Goal: Task Accomplishment & Management: Use online tool/utility

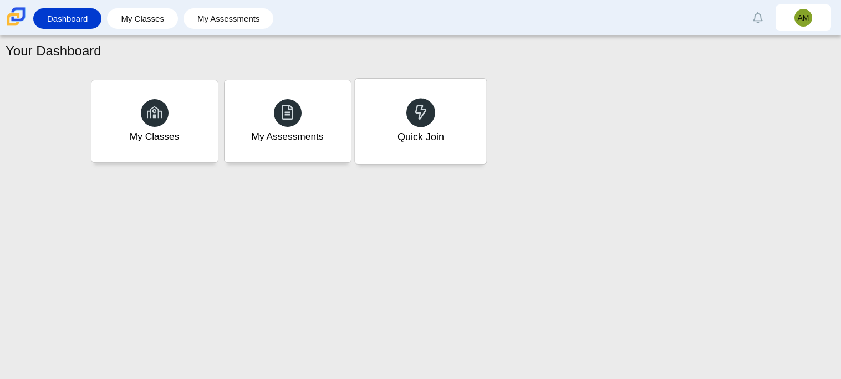
click at [425, 145] on div "Quick Join" at bounding box center [420, 121] width 131 height 85
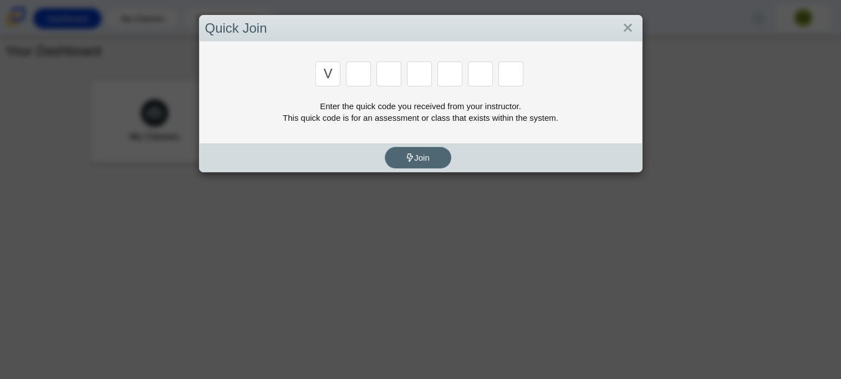
type input "v"
type input "m"
type input "3"
type input "5"
type input "3"
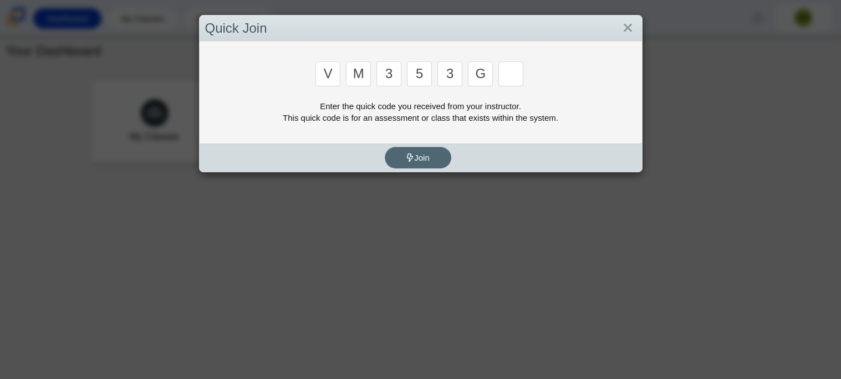
type input "g"
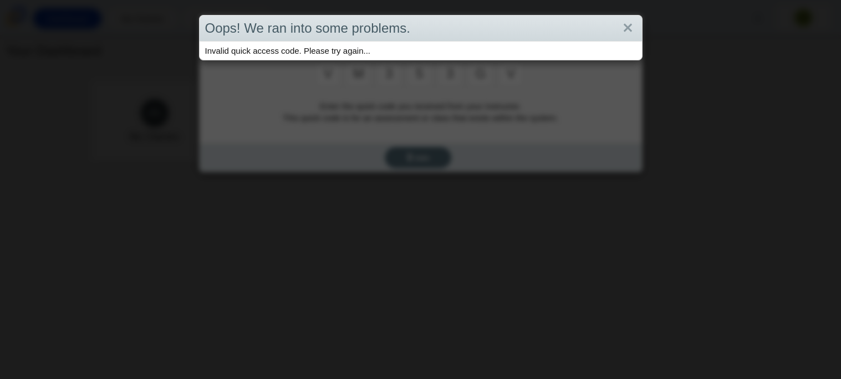
type input "v"
click at [633, 23] on link "Close" at bounding box center [628, 28] width 17 height 19
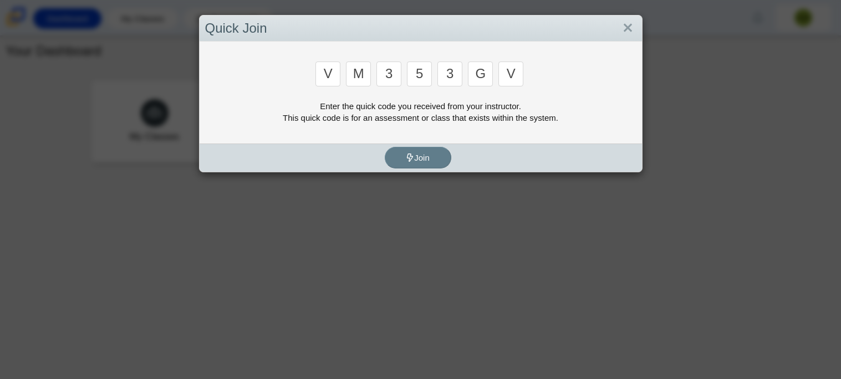
click at [484, 72] on input "g" at bounding box center [480, 74] width 25 height 25
click at [520, 70] on input "v" at bounding box center [511, 74] width 25 height 25
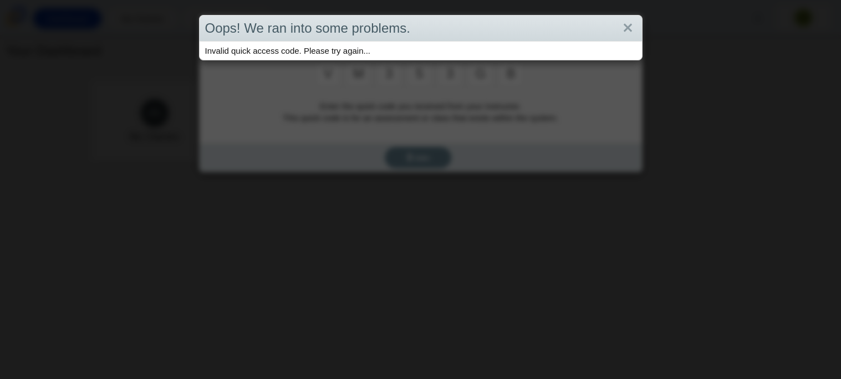
type input "b"
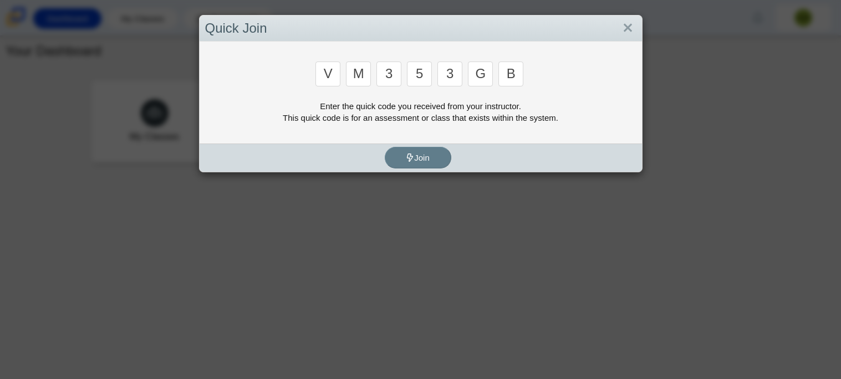
click at [336, 66] on input "v" at bounding box center [328, 74] width 25 height 25
type input "b"
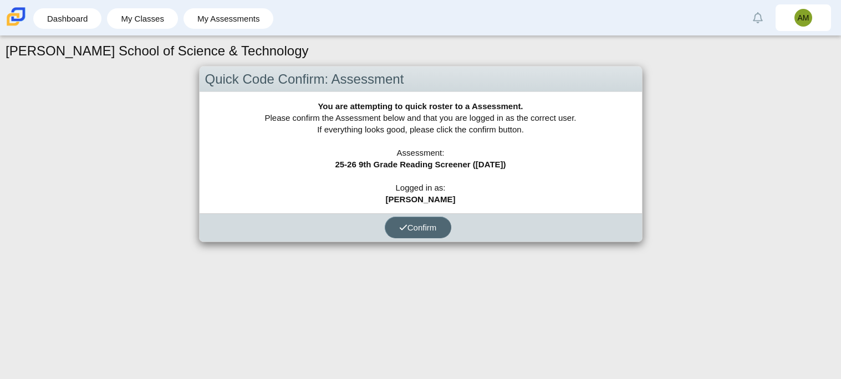
click at [439, 224] on button "Confirm" at bounding box center [418, 228] width 67 height 22
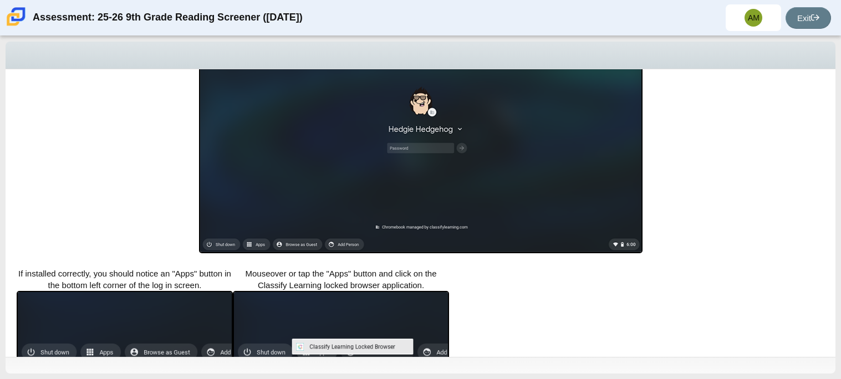
scroll to position [269, 0]
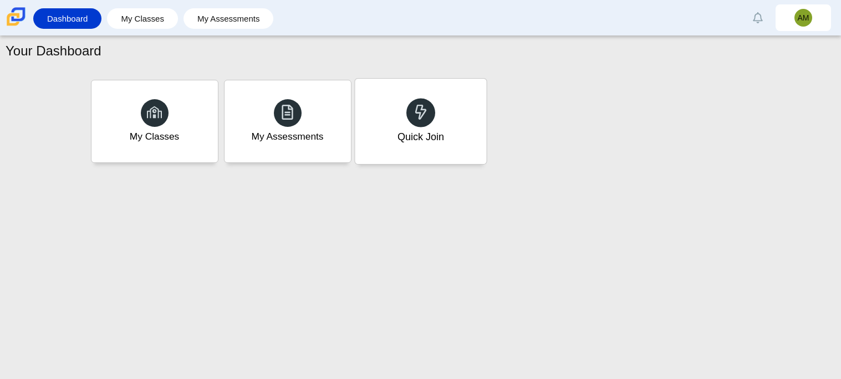
click at [443, 95] on div "Quick Join" at bounding box center [420, 121] width 131 height 85
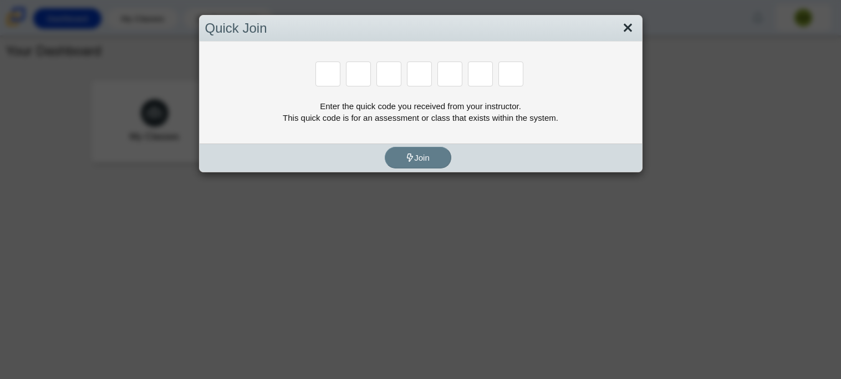
click at [622, 24] on link "Close" at bounding box center [628, 28] width 17 height 19
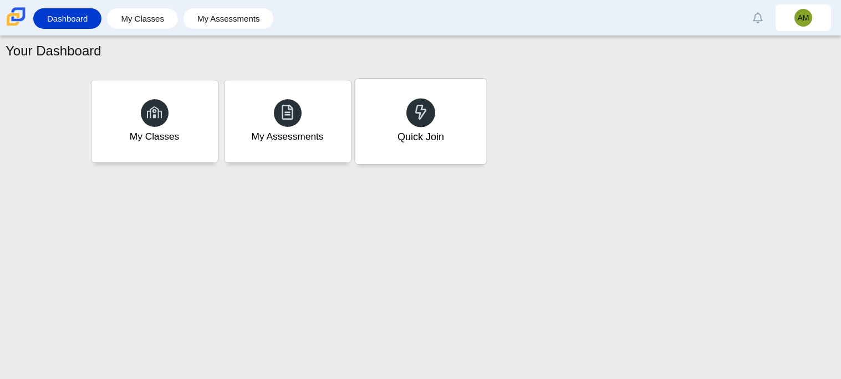
click at [452, 136] on div "Quick Join" at bounding box center [420, 121] width 131 height 85
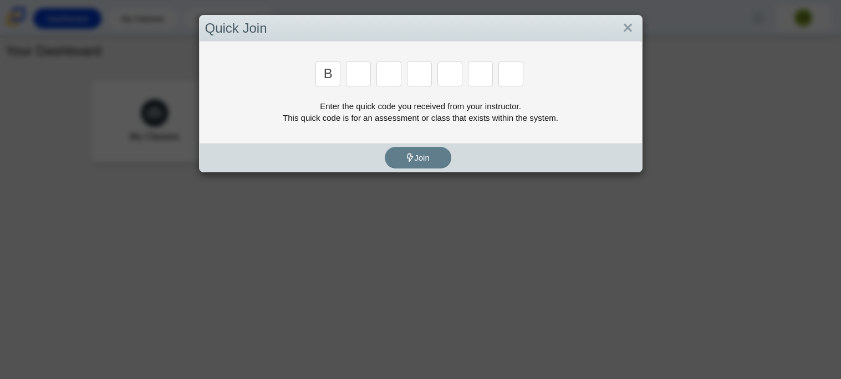
type input "b"
type input "m"
type input "3"
type input "5"
type input "3"
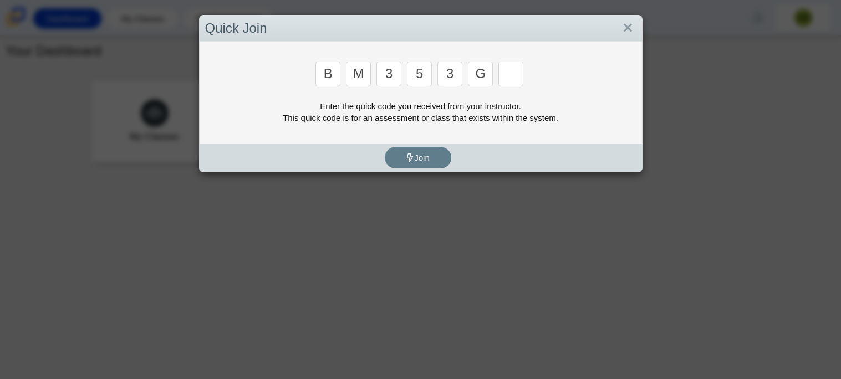
type input "g"
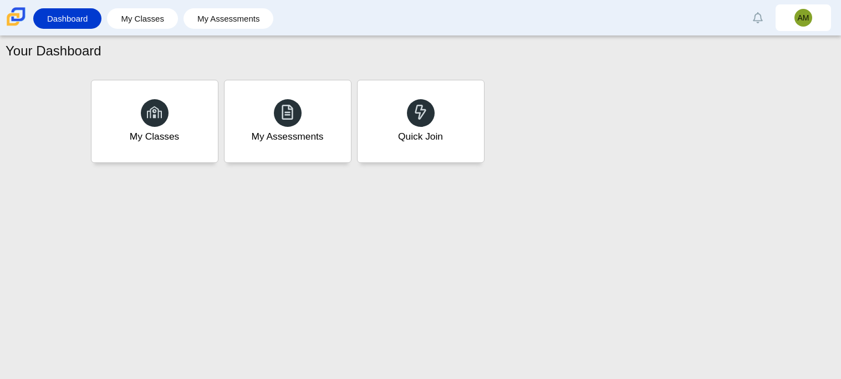
type input "b"
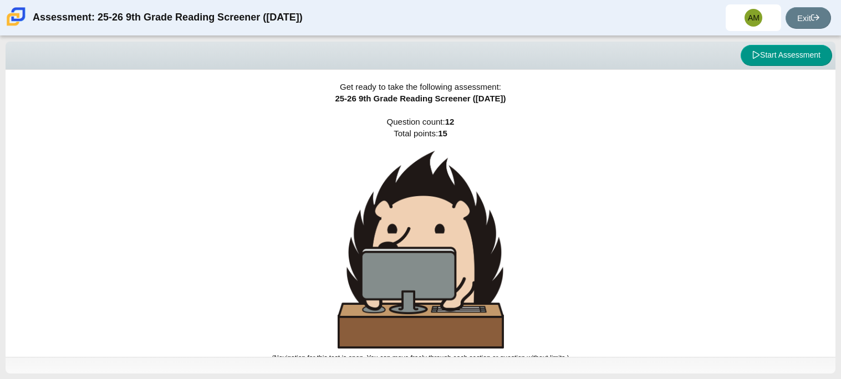
click at [667, 171] on div "Get ready to take the following assessment: 25-26 9th Grade Reading Screener ([…" at bounding box center [421, 213] width 830 height 287
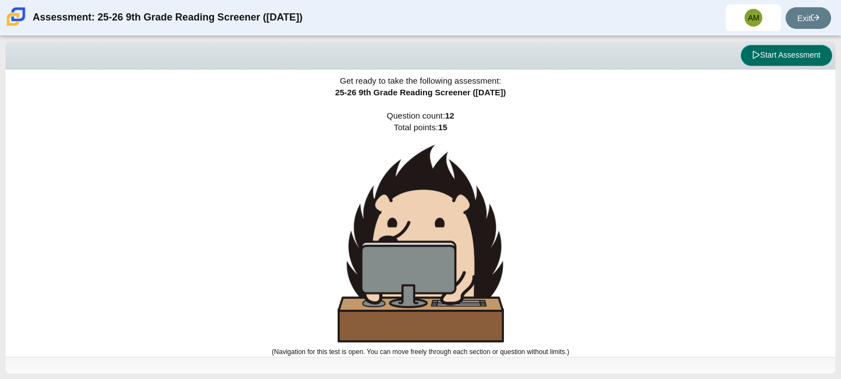
click at [797, 47] on button "Start Assessment" at bounding box center [787, 55] width 92 height 21
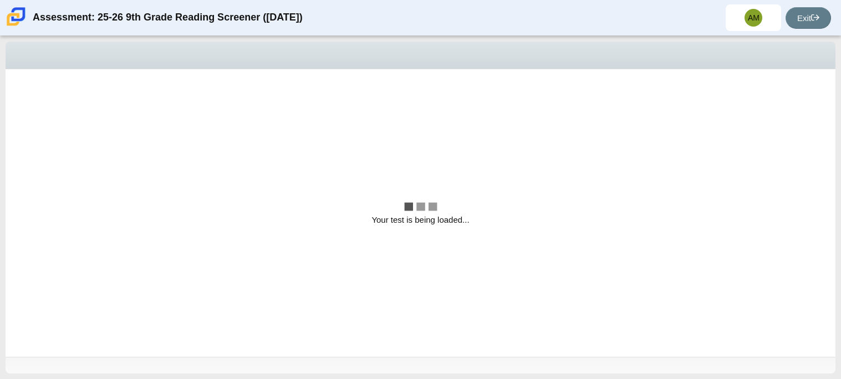
scroll to position [0, 0]
select select "ccc5b315-3c7c-471c-bf90-f22c8299c798"
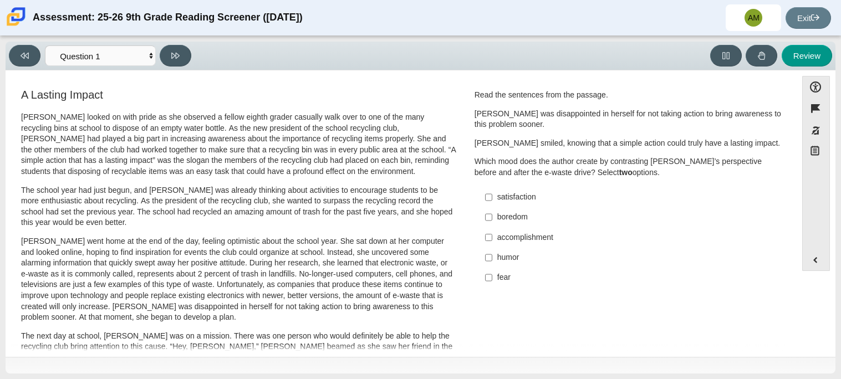
click at [533, 246] on label "accomplishment accomplishment" at bounding box center [630, 237] width 305 height 20
click at [493, 246] on input "accomplishment accomplishment" at bounding box center [488, 237] width 7 height 20
checkbox input "true"
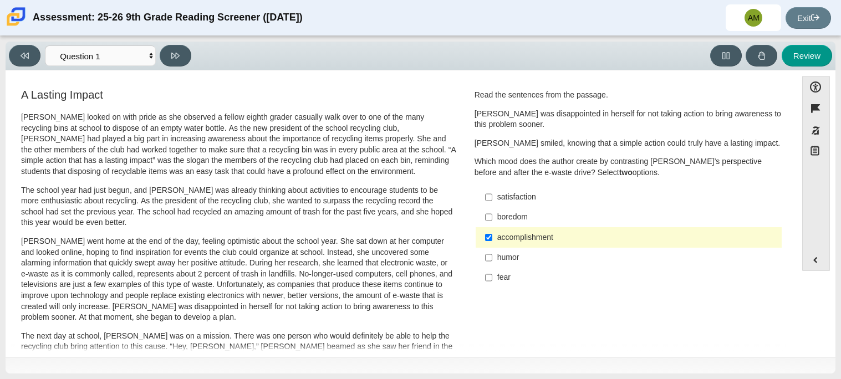
click at [565, 258] on div "humor" at bounding box center [638, 257] width 280 height 11
click at [493, 258] on input "humor humor" at bounding box center [488, 258] width 7 height 20
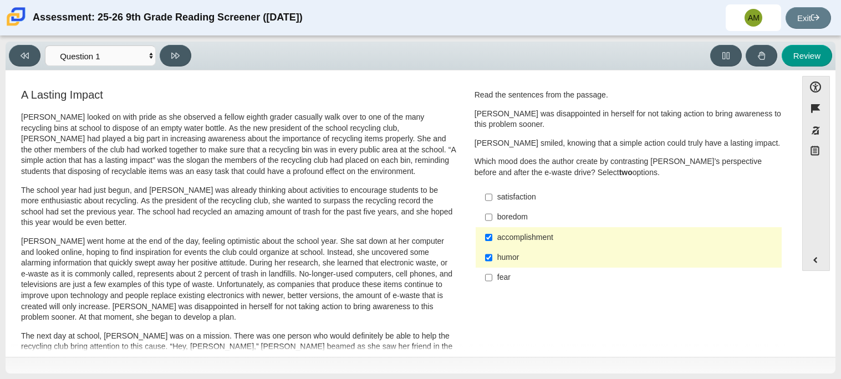
click at [565, 258] on div "humor" at bounding box center [638, 257] width 280 height 11
click at [493, 258] on input "humor humor" at bounding box center [488, 258] width 7 height 20
checkbox input "false"
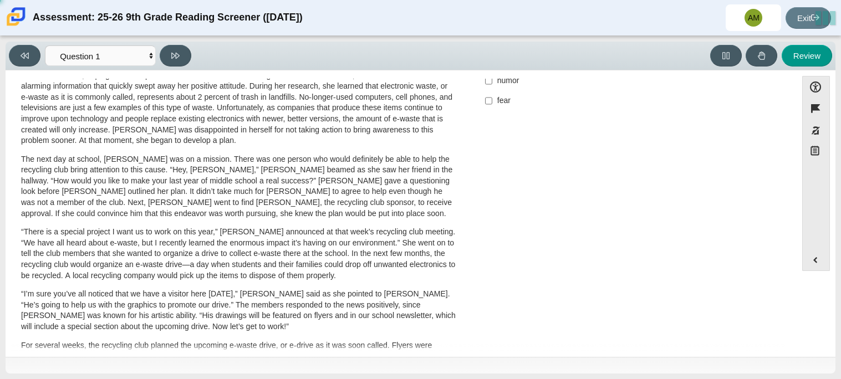
scroll to position [199, 0]
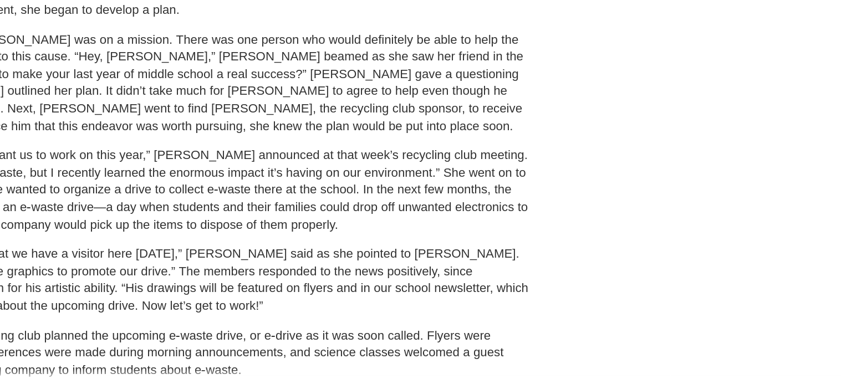
click at [333, 303] on p "“I’m sure you’ve all noticed that we have a visitor here [DATE],” [PERSON_NAME]…" at bounding box center [238, 288] width 435 height 43
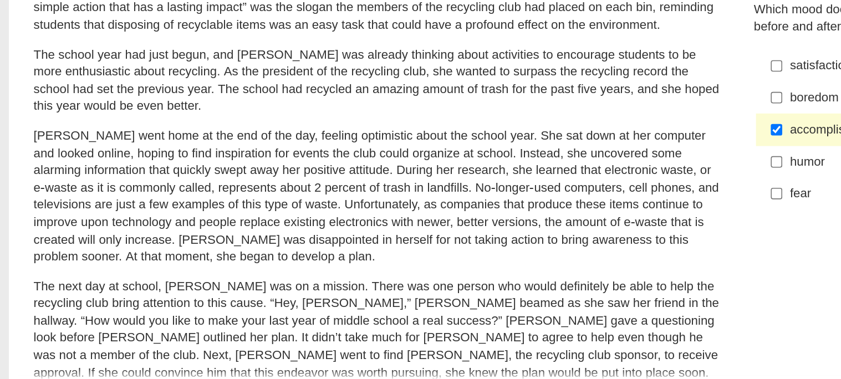
scroll to position [22, 0]
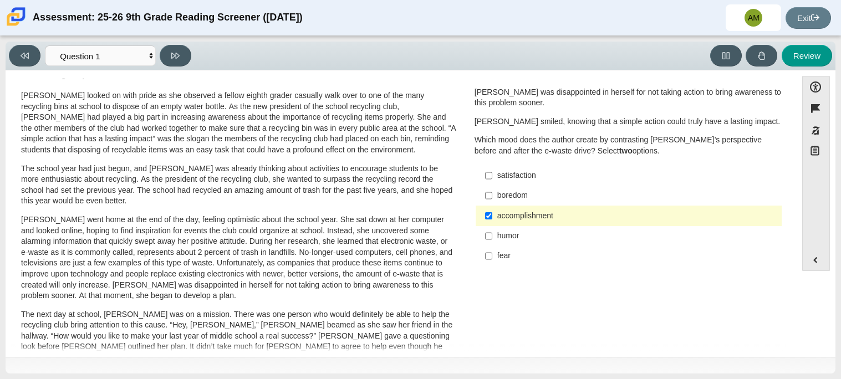
click at [524, 247] on label "fear fear" at bounding box center [630, 256] width 305 height 20
click at [493, 247] on input "fear fear" at bounding box center [488, 256] width 7 height 20
checkbox input "true"
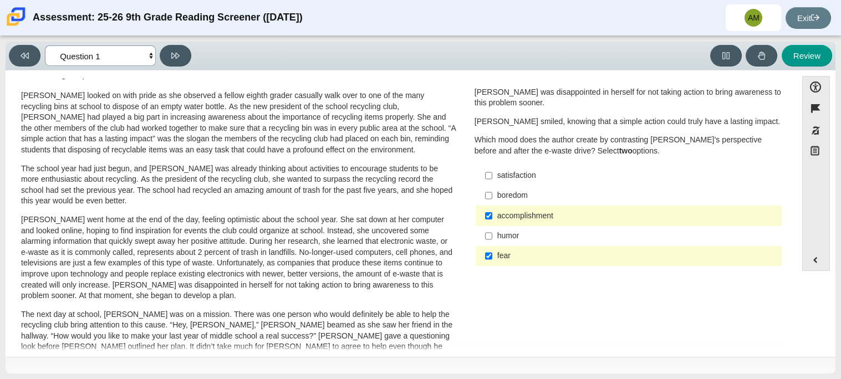
click at [130, 49] on select "Questions Question 1 Question 2 Question 3 Question 4 Question 5 Question 6 Que…" at bounding box center [100, 55] width 111 height 21
click at [45, 45] on select "Questions Question 1 Question 2 Question 3 Question 4 Question 5 Question 6 Que…" at bounding box center [100, 55] width 111 height 21
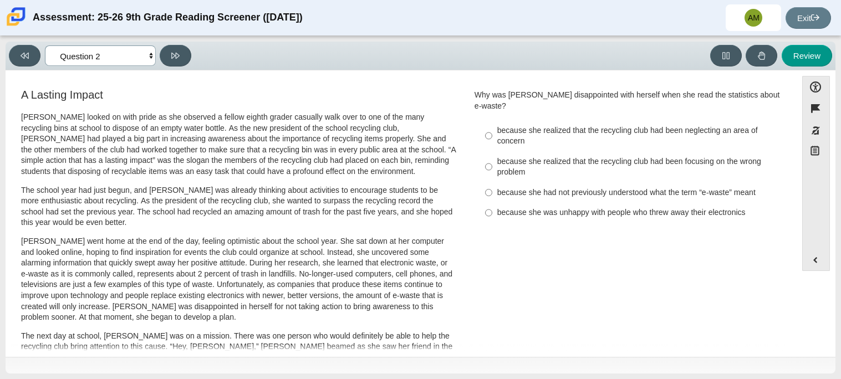
click at [117, 52] on select "Questions Question 1 Question 2 Question 3 Question 4 Question 5 Question 6 Que…" at bounding box center [100, 55] width 111 height 21
click at [45, 45] on select "Questions Question 1 Question 2 Question 3 Question 4 Question 5 Question 6 Que…" at bounding box center [100, 55] width 111 height 21
select select "7ce3d843-6974-4858-901c-1ff39630e843"
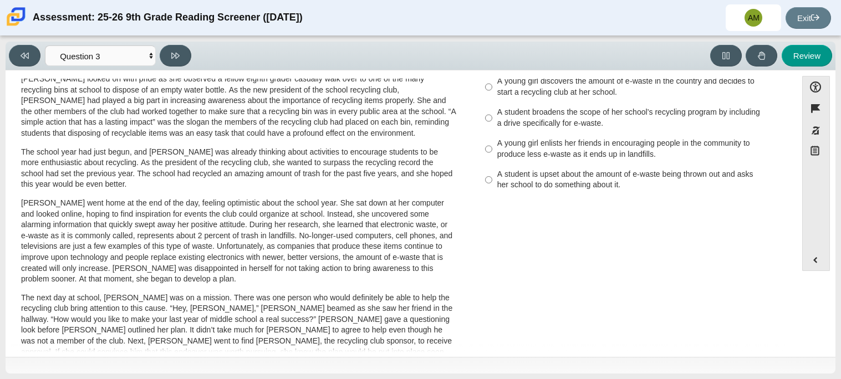
scroll to position [0, 0]
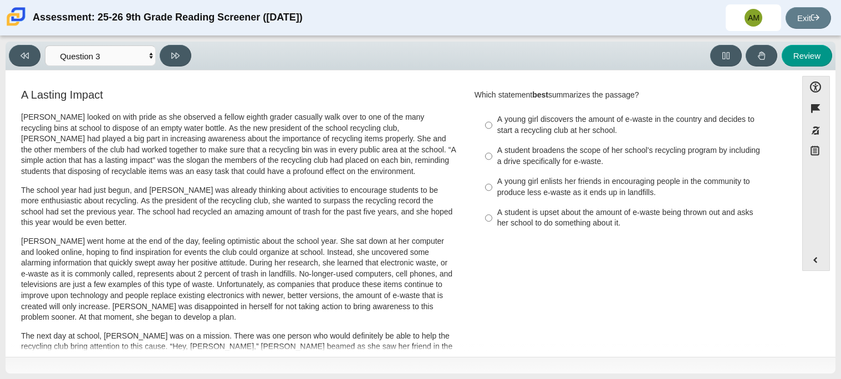
click at [586, 149] on div "A student broadens the scope of her school’s recycling program by including a d…" at bounding box center [638, 156] width 280 height 22
click at [493, 149] on input "A student broadens the scope of her school’s recycling program by including a d…" at bounding box center [488, 156] width 7 height 31
radio input "true"
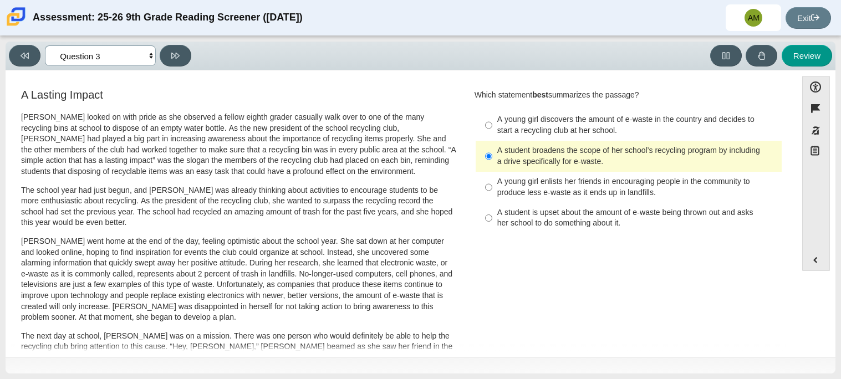
click at [107, 52] on select "Questions Question 1 Question 2 Question 3 Question 4 Question 5 Question 6 Que…" at bounding box center [100, 55] width 111 height 21
click at [45, 45] on select "Questions Question 1 Question 2 Question 3 Question 4 Question 5 Question 6 Que…" at bounding box center [100, 55] width 111 height 21
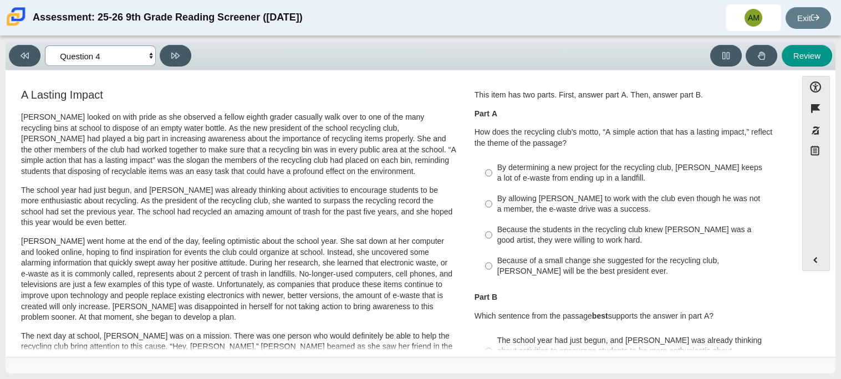
click at [90, 56] on select "Questions Question 1 Question 2 Question 3 Question 4 Question 5 Question 6 Que…" at bounding box center [100, 55] width 111 height 21
click at [45, 45] on select "Questions Question 1 Question 2 Question 3 Question 4 Question 5 Question 6 Que…" at bounding box center [100, 55] width 111 height 21
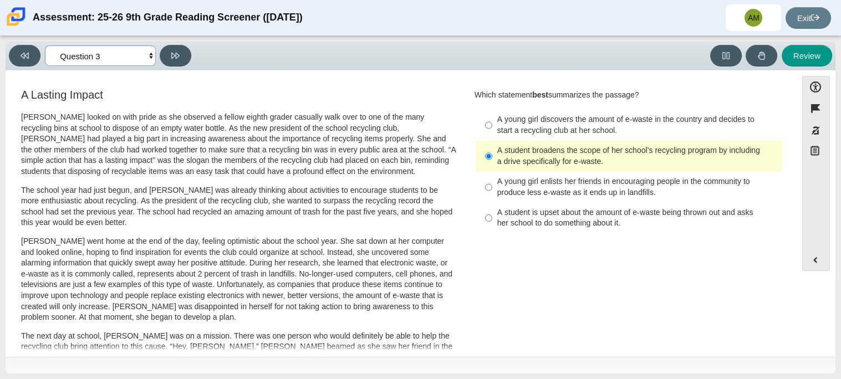
click at [92, 60] on select "Questions Question 1 Question 2 Question 3 Question 4 Question 5 Question 6 Que…" at bounding box center [100, 55] width 111 height 21
select select "ca9ea0f1-49c5-4bd1-83b0-472c18652b42"
click at [45, 45] on select "Questions Question 1 Question 2 Question 3 Question 4 Question 5 Question 6 Que…" at bounding box center [100, 55] width 111 height 21
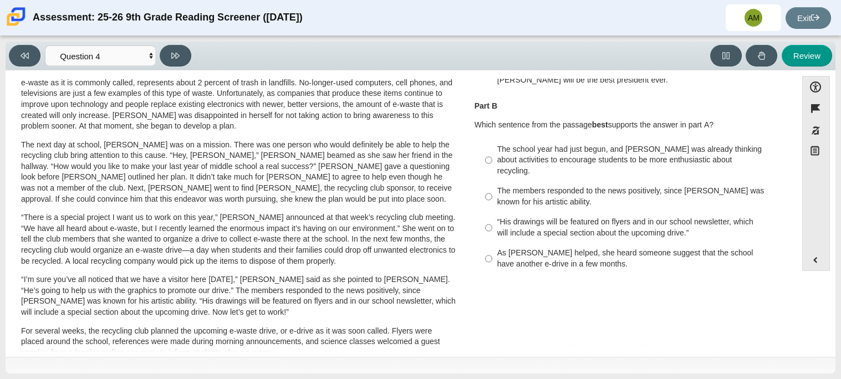
scroll to position [192, 0]
click at [600, 159] on div "The school year had just begun, and [PERSON_NAME] was already thinking about ac…" at bounding box center [638, 159] width 280 height 33
click at [493, 159] on input "The school year had just begun, and [PERSON_NAME] was already thinking about ac…" at bounding box center [488, 159] width 7 height 42
radio input "true"
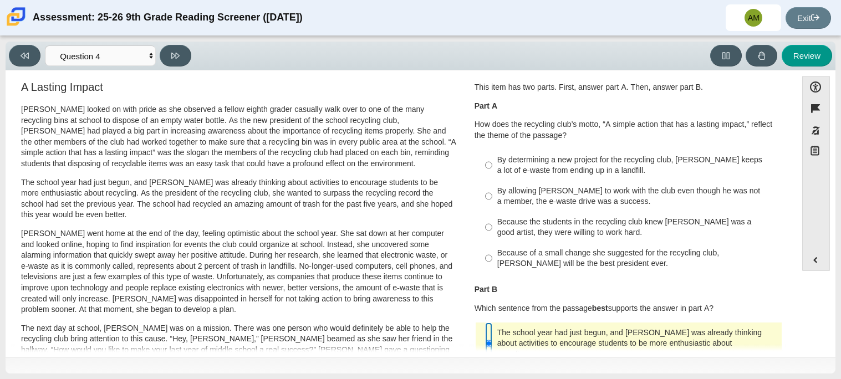
scroll to position [4, 0]
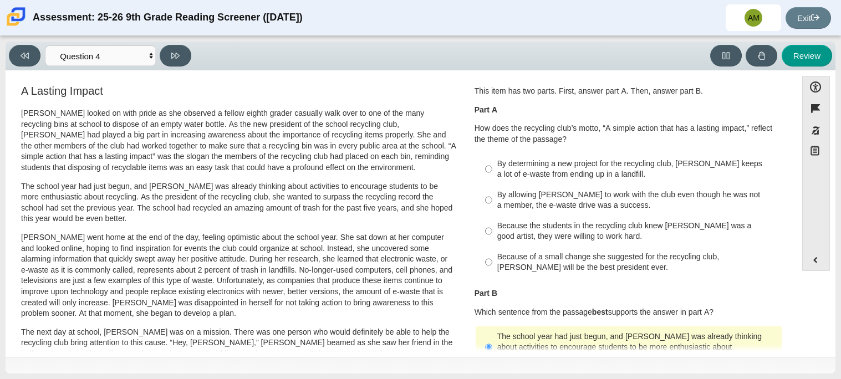
click at [615, 221] on div "Because the students in the recycling club knew [PERSON_NAME] was a good artist…" at bounding box center [638, 232] width 280 height 22
click at [493, 220] on input "Because the students in the recycling club knew [PERSON_NAME] was a good artist…" at bounding box center [488, 231] width 7 height 31
radio input "true"
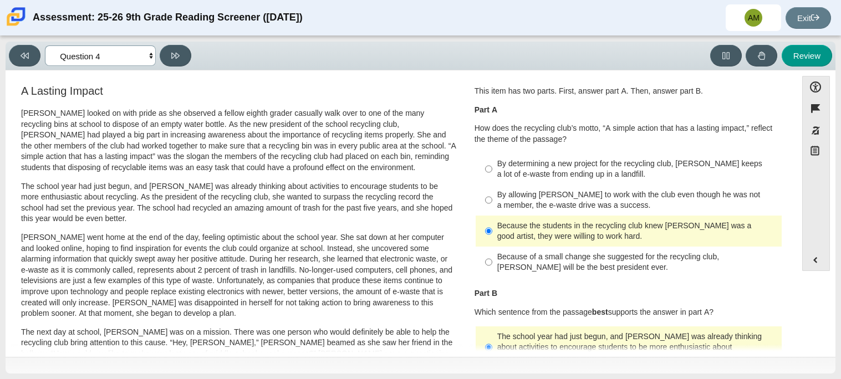
click at [85, 52] on select "Questions Question 1 Question 2 Question 3 Question 4 Question 5 Question 6 Que…" at bounding box center [100, 55] width 111 height 21
select select "e41f1a79-e29f-4095-8030-a53364015bed"
click at [45, 45] on select "Questions Question 1 Question 2 Question 3 Question 4 Question 5 Question 6 Que…" at bounding box center [100, 55] width 111 height 21
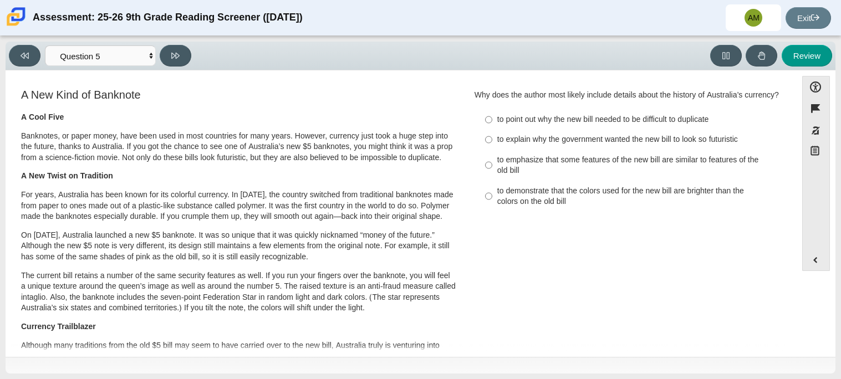
click at [526, 205] on div "to demonstrate that the colors used for the new bill are brighter than the colo…" at bounding box center [638, 197] width 280 height 22
click at [493, 205] on input "to demonstrate that the colors used for the new bill are brighter than the colo…" at bounding box center [488, 196] width 7 height 31
radio input "true"
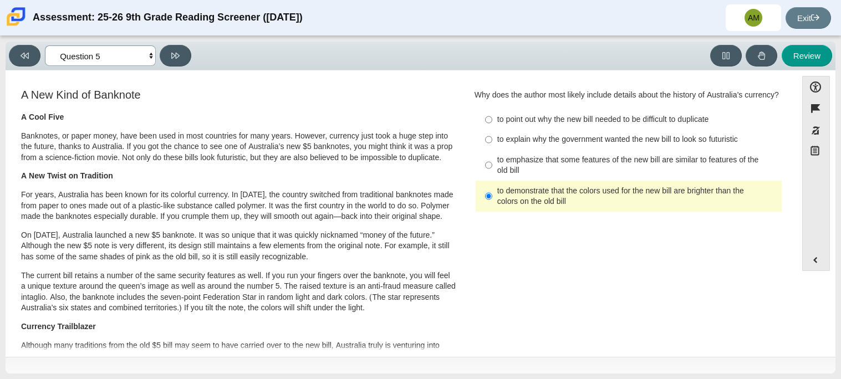
click at [84, 55] on select "Questions Question 1 Question 2 Question 3 Question 4 Question 5 Question 6 Que…" at bounding box center [100, 55] width 111 height 21
select select "69146e31-7b3d-4a3e-9ce6-f30c24342ae0"
click at [45, 45] on select "Questions Question 1 Question 2 Question 3 Question 4 Question 5 Question 6 Que…" at bounding box center [100, 55] width 111 height 21
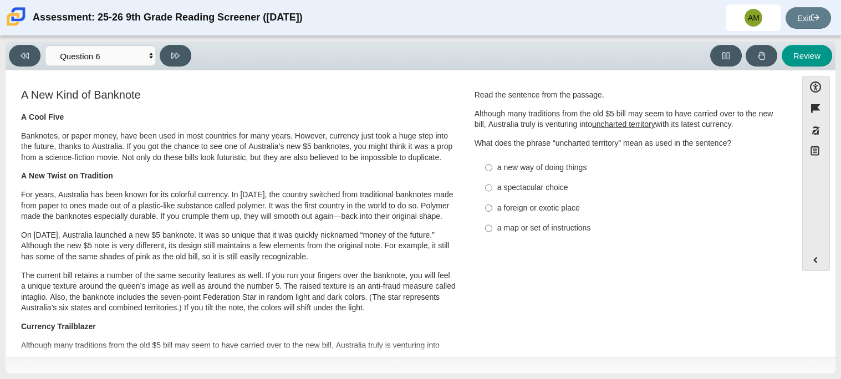
click at [109, 163] on p "Banknotes, or paper money, have been used in most countries for many years. How…" at bounding box center [238, 147] width 435 height 33
click at [575, 200] on label "a foreign or exotic place a foreign or exotic place" at bounding box center [630, 208] width 305 height 20
click at [493, 200] on input "a foreign or exotic place a foreign or exotic place" at bounding box center [488, 208] width 7 height 20
radio input "true"
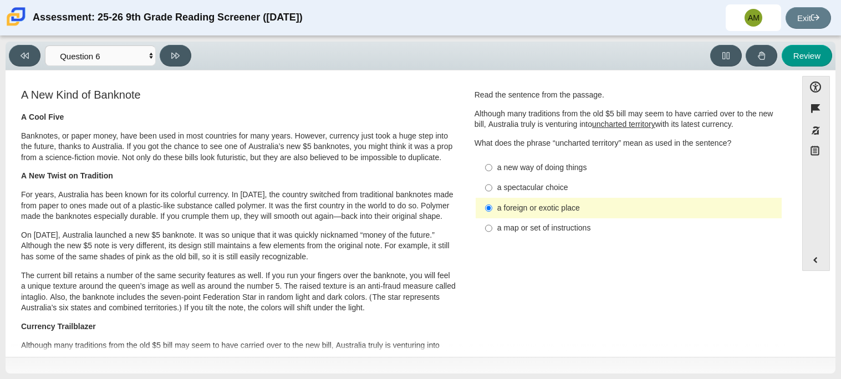
click at [603, 192] on div "a spectacular choice" at bounding box center [638, 187] width 280 height 11
click at [493, 192] on input "a spectacular choice a spectacular choice" at bounding box center [488, 188] width 7 height 20
radio input "true"
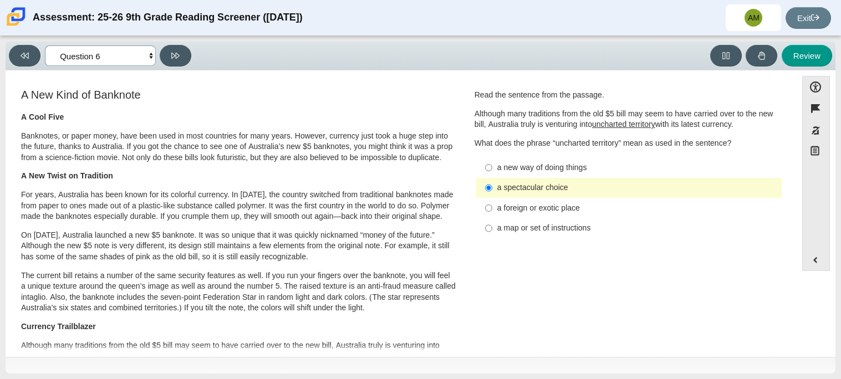
click at [120, 48] on select "Questions Question 1 Question 2 Question 3 Question 4 Question 5 Question 6 Que…" at bounding box center [100, 55] width 111 height 21
click at [45, 45] on select "Questions Question 1 Question 2 Question 3 Question 4 Question 5 Question 6 Que…" at bounding box center [100, 55] width 111 height 21
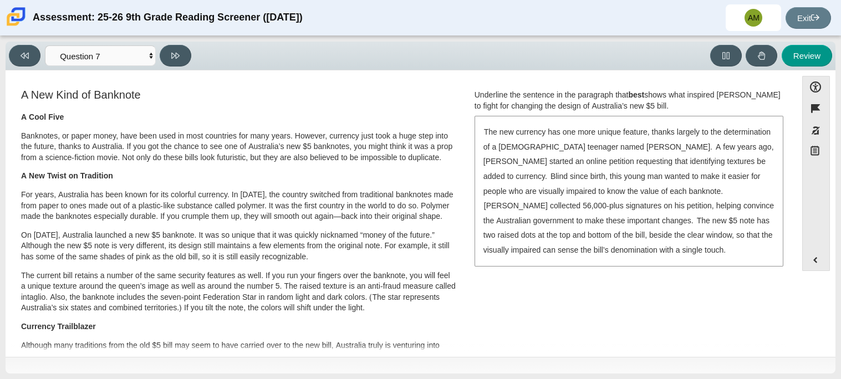
click at [82, 69] on div "Viewing Question 7 of 12 in Pacing Mode Questions Question 1 Question 2 Questio…" at bounding box center [421, 56] width 830 height 29
click at [82, 62] on select "Questions Question 1 Question 2 Question 3 Question 4 Question 5 Question 6 Que…" at bounding box center [100, 55] width 111 height 21
click at [45, 45] on select "Questions Question 1 Question 2 Question 3 Question 4 Question 5 Question 6 Que…" at bounding box center [100, 55] width 111 height 21
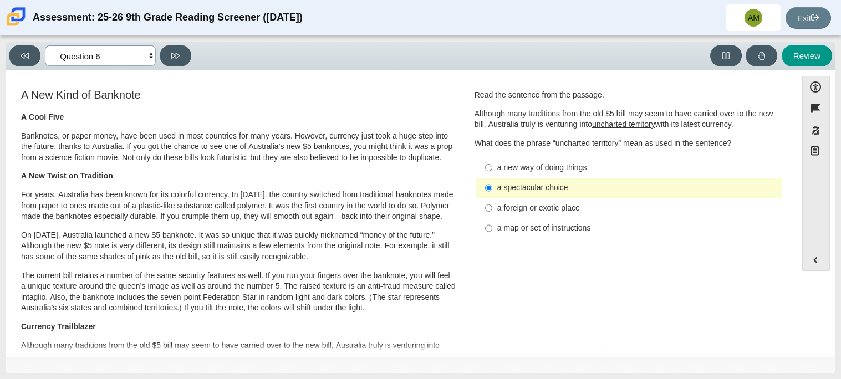
click at [99, 49] on select "Questions Question 1 Question 2 Question 3 Question 4 Question 5 Question 6 Que…" at bounding box center [100, 55] width 111 height 21
click at [45, 45] on select "Questions Question 1 Question 2 Question 3 Question 4 Question 5 Question 6 Que…" at bounding box center [100, 55] width 111 height 21
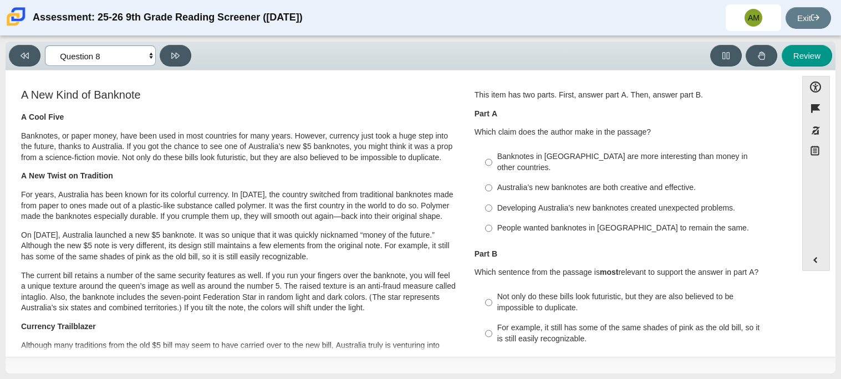
click at [127, 58] on select "Questions Question 1 Question 2 Question 3 Question 4 Question 5 Question 6 Que…" at bounding box center [100, 55] width 111 height 21
click at [45, 45] on select "Questions Question 1 Question 2 Question 3 Question 4 Question 5 Question 6 Que…" at bounding box center [100, 55] width 111 height 21
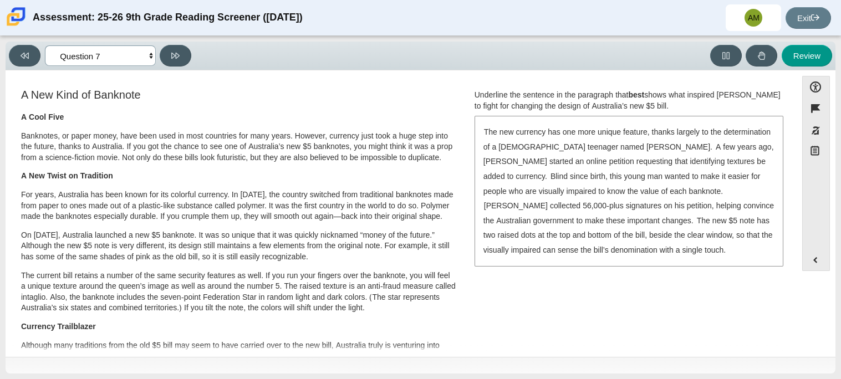
click at [114, 55] on select "Questions Question 1 Question 2 Question 3 Question 4 Question 5 Question 6 Que…" at bounding box center [100, 55] width 111 height 21
click at [45, 45] on select "Questions Question 1 Question 2 Question 3 Question 4 Question 5 Question 6 Que…" at bounding box center [100, 55] width 111 height 21
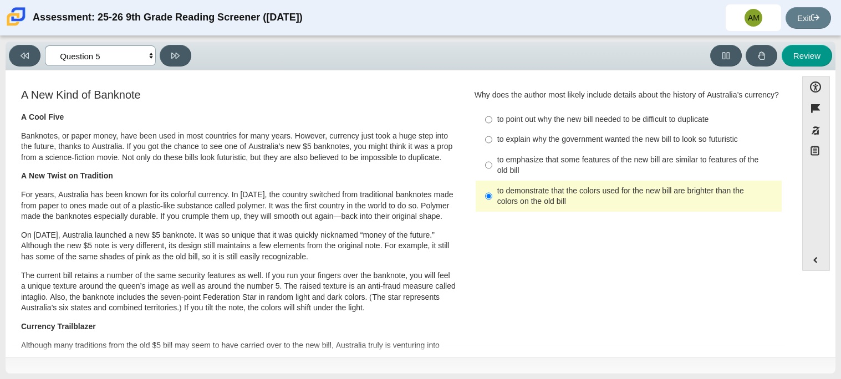
click at [128, 55] on select "Questions Question 1 Question 2 Question 3 Question 4 Question 5 Question 6 Que…" at bounding box center [100, 55] width 111 height 21
click at [45, 45] on select "Questions Question 1 Question 2 Question 3 Question 4 Question 5 Question 6 Que…" at bounding box center [100, 55] width 111 height 21
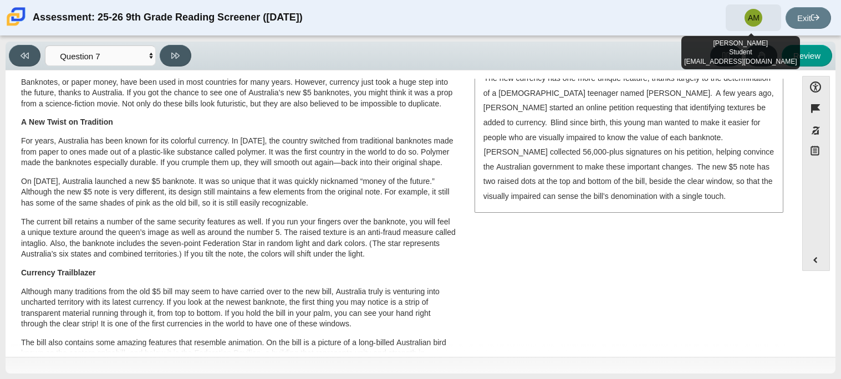
scroll to position [53, 0]
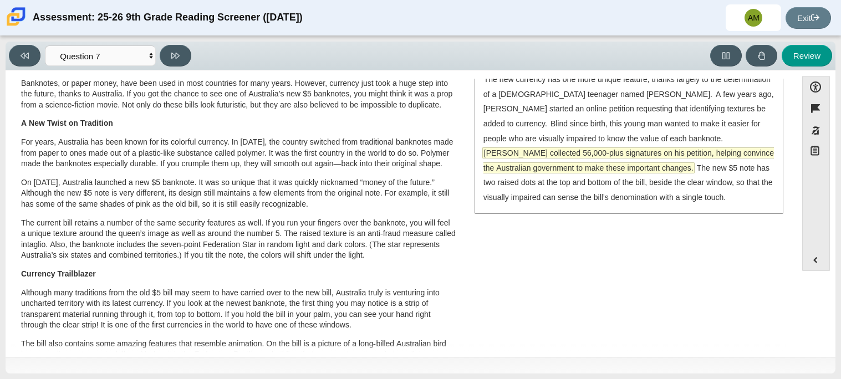
click at [638, 148] on span "[PERSON_NAME] collected 56,000-plus signatures on his petition, helping convinc…" at bounding box center [629, 160] width 291 height 25
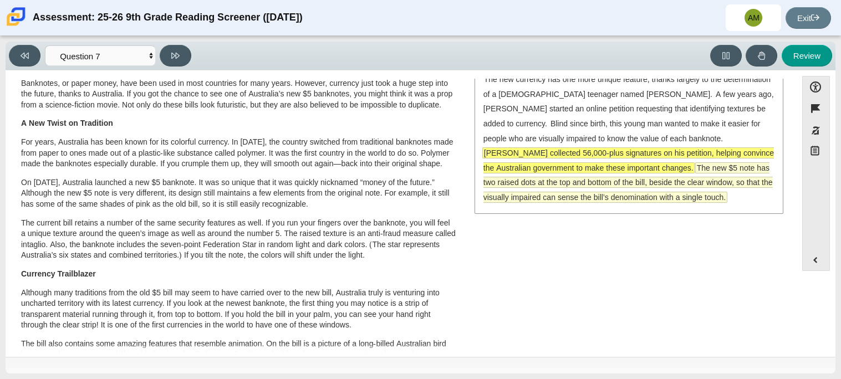
click at [669, 181] on span "The new $5 note has two raised dots at the top and bottom of the bill, beside t…" at bounding box center [629, 182] width 290 height 39
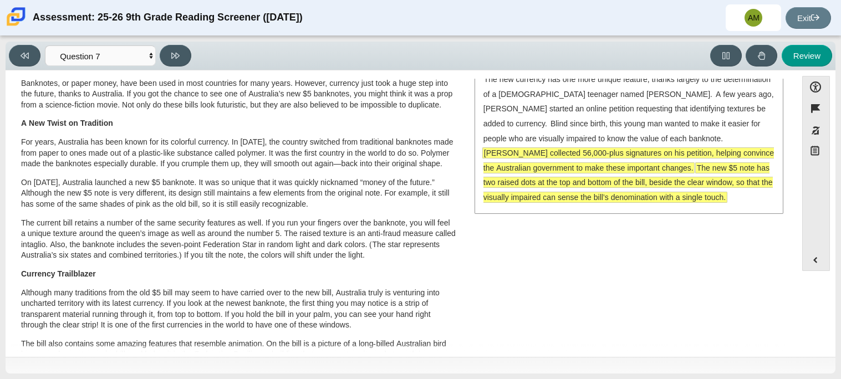
click at [669, 181] on span "The new $5 note has two raised dots at the top and bottom of the bill, beside t…" at bounding box center [629, 182] width 290 height 39
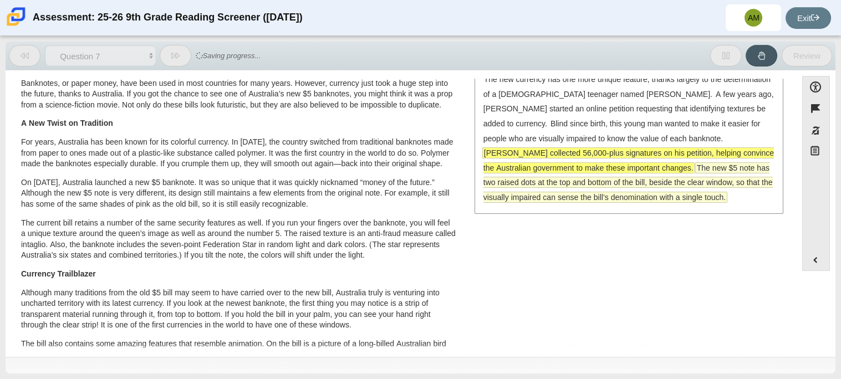
click at [670, 171] on span "The new $5 note has two raised dots at the top and bottom of the bill, beside t…" at bounding box center [629, 182] width 290 height 39
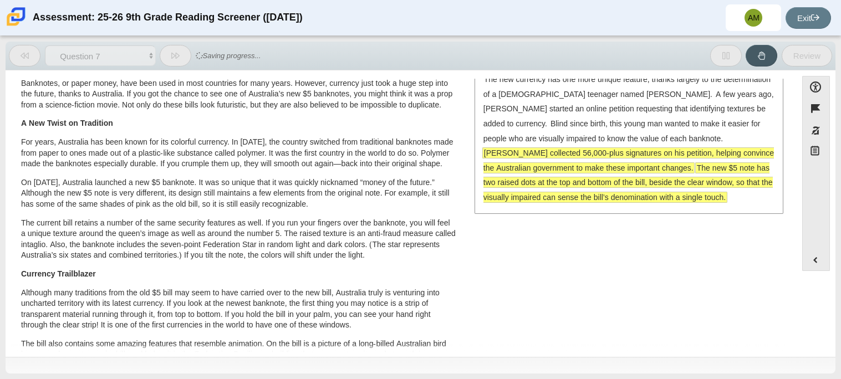
click at [670, 171] on span "The new $5 note has two raised dots at the top and bottom of the bill, beside t…" at bounding box center [629, 182] width 290 height 39
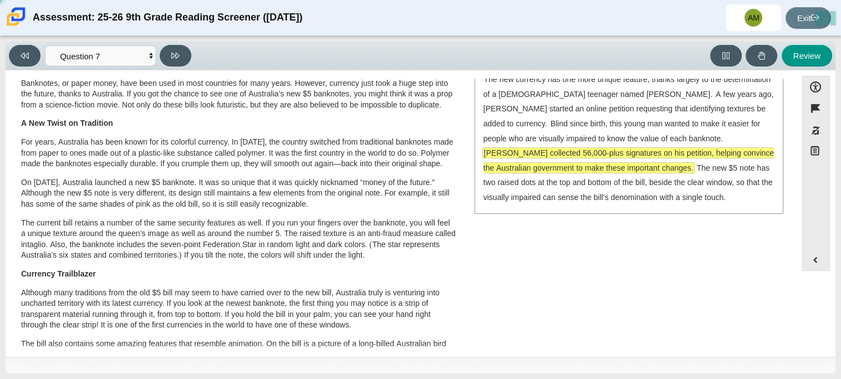
click at [706, 148] on span "[PERSON_NAME] collected 56,000-plus signatures on his petition, helping convinc…" at bounding box center [629, 160] width 291 height 25
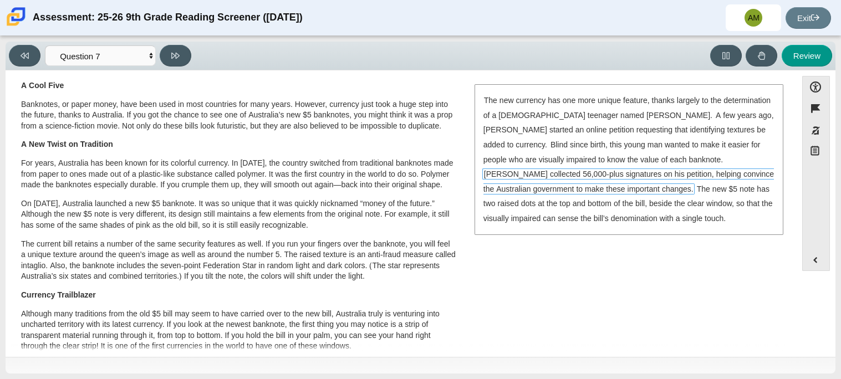
scroll to position [26, 0]
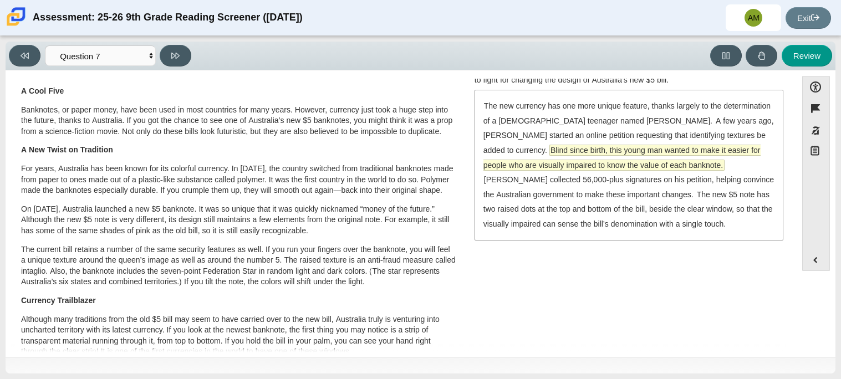
click at [586, 153] on span "Blind since birth, this young man wanted to make it easier for people who are v…" at bounding box center [622, 157] width 277 height 25
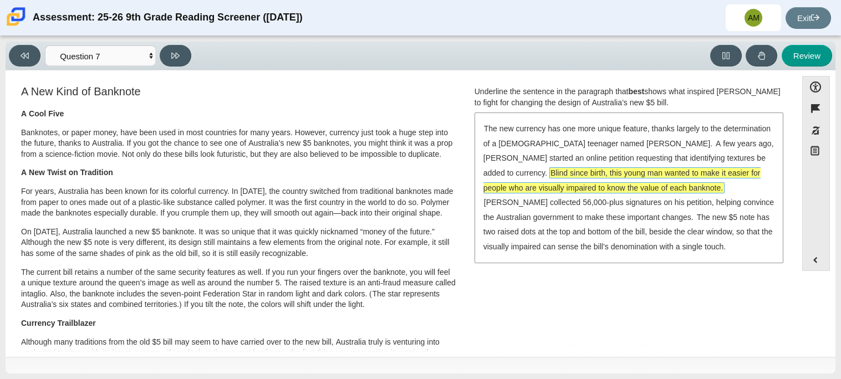
scroll to position [0, 0]
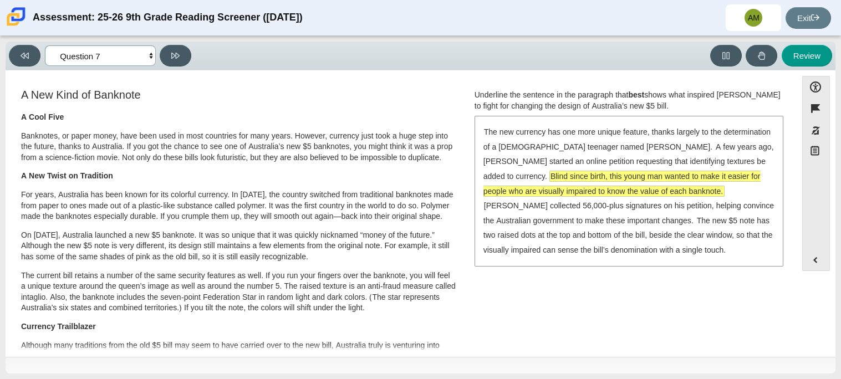
click at [95, 49] on select "Questions Question 1 Question 2 Question 3 Question 4 Question 5 Question 6 Que…" at bounding box center [100, 55] width 111 height 21
select select "ea8338c2-a6a3-418e-a305-2b963b54a290"
click at [45, 45] on select "Questions Question 1 Question 2 Question 3 Question 4 Question 5 Question 6 Que…" at bounding box center [100, 55] width 111 height 21
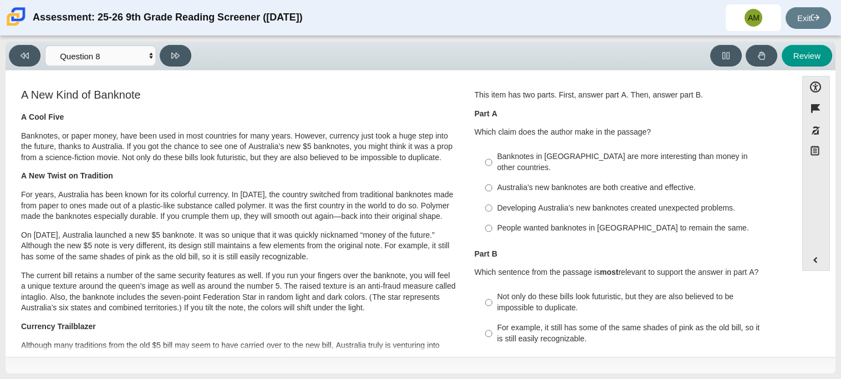
click at [492, 182] on label "Australia’s new banknotes are both creative and effective. Australia’s new bank…" at bounding box center [630, 188] width 305 height 20
click at [492, 182] on input "Australia’s new banknotes are both creative and effective. Australia’s new bank…" at bounding box center [488, 188] width 7 height 20
radio input "true"
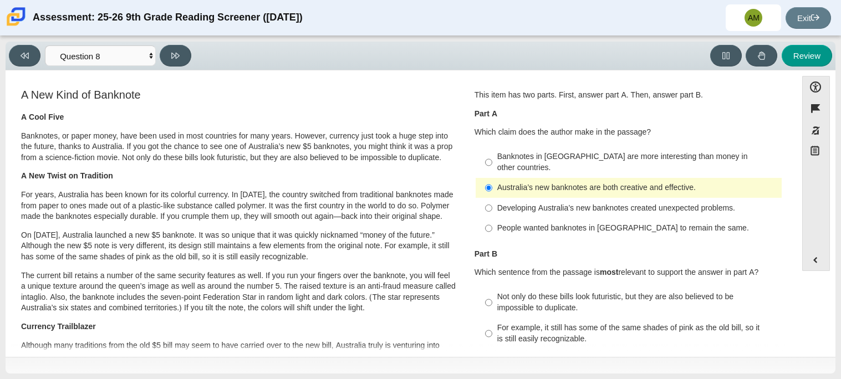
click at [540, 323] on div "For example, it still has some of the same shades of pink as the old bill, so i…" at bounding box center [638, 334] width 280 height 22
click at [493, 321] on input "For example, it still has some of the same shades of pink as the old bill, so i…" at bounding box center [488, 333] width 7 height 31
radio input "true"
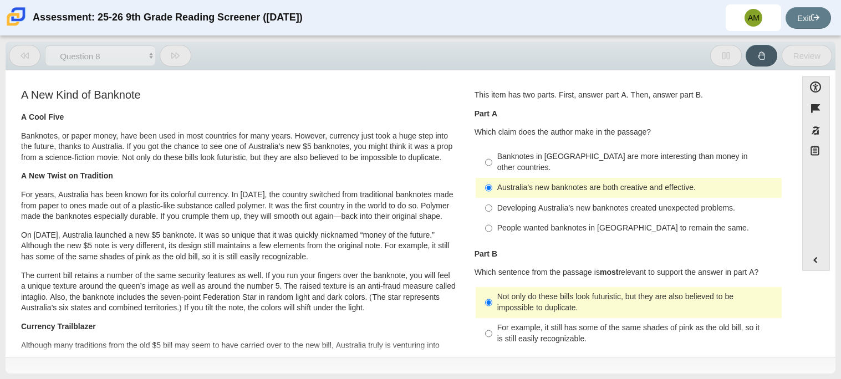
radio input "false"
radio input "true"
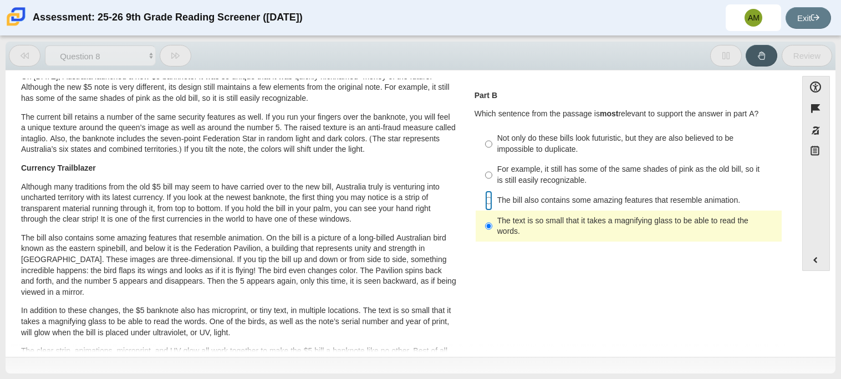
radio input "true"
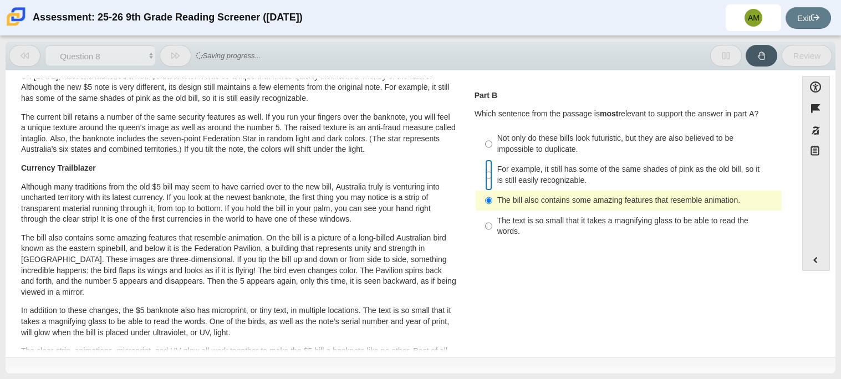
radio input "true"
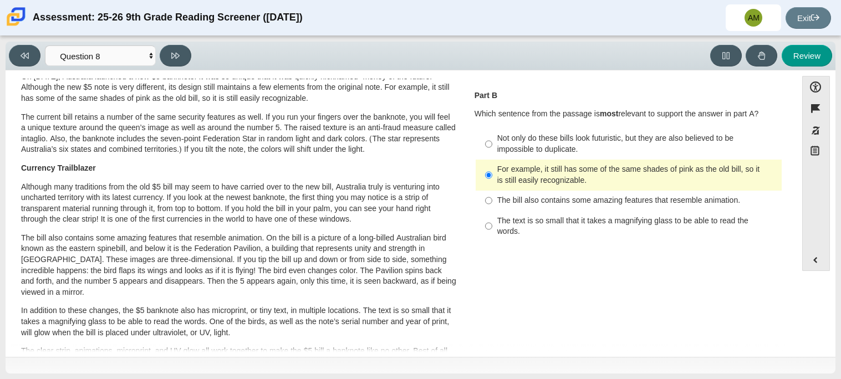
click at [498, 216] on div "The text is so small that it takes a magnifying glass to be able to read the wo…" at bounding box center [638, 227] width 280 height 22
click at [493, 211] on input "The text is so small that it takes a magnifying glass to be able to read the wo…" at bounding box center [488, 226] width 7 height 31
radio input "true"
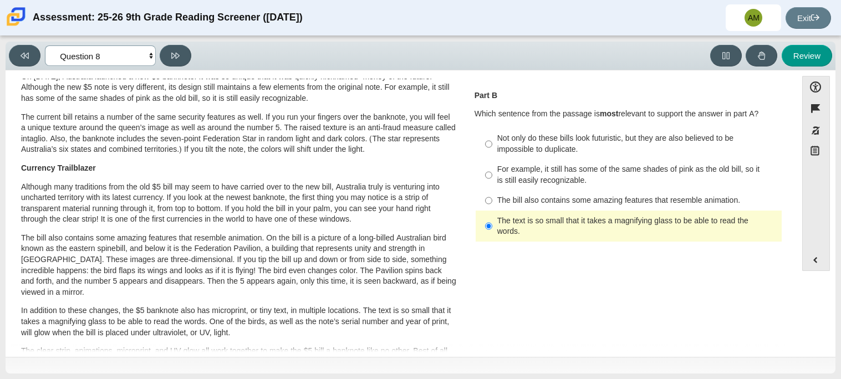
click at [80, 55] on select "Questions Question 1 Question 2 Question 3 Question 4 Question 5 Question 6 Que…" at bounding box center [100, 55] width 111 height 21
select select "89f058d6-b15c-4ef5-a4b3-fdaffb8868b6"
click at [45, 45] on select "Questions Question 1 Question 2 Question 3 Question 4 Question 5 Question 6 Que…" at bounding box center [100, 55] width 111 height 21
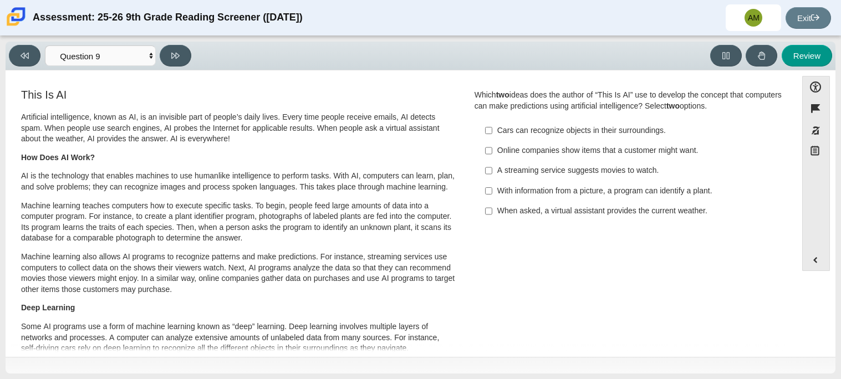
click at [536, 226] on div "Question Which two ideas does the author of “This Is AI” use to develop the con…" at bounding box center [629, 158] width 325 height 142
click at [547, 189] on div "With information from a picture, a program can identify a plant." at bounding box center [638, 191] width 280 height 11
click at [493, 189] on input "With information from a picture, a program can identify a plant. With informati…" at bounding box center [488, 191] width 7 height 20
checkbox input "true"
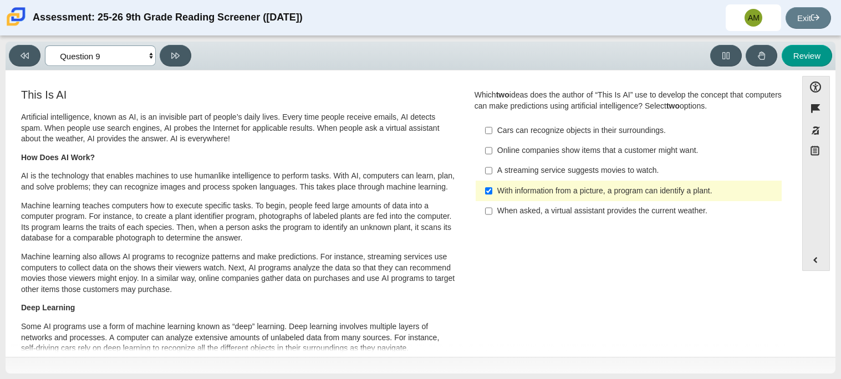
click at [115, 53] on select "Questions Question 1 Question 2 Question 3 Question 4 Question 5 Question 6 Que…" at bounding box center [100, 55] width 111 height 21
select select "cdf3c14e-a918-44d1-9b63-3db0fa81641e"
click at [45, 45] on select "Questions Question 1 Question 2 Question 3 Question 4 Question 5 Question 6 Que…" at bounding box center [100, 55] width 111 height 21
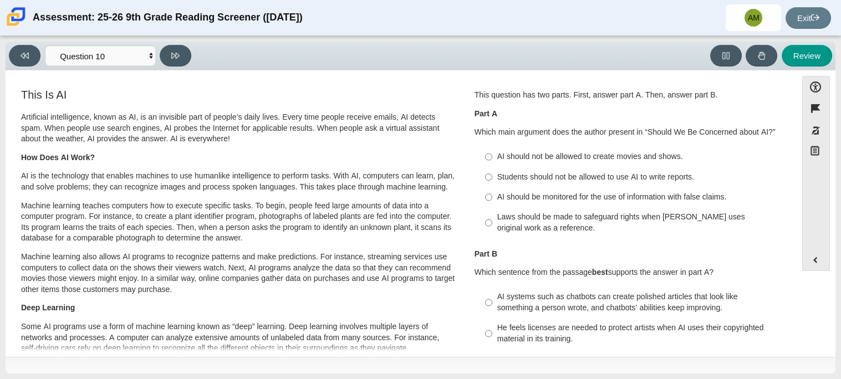
click at [571, 151] on div "AI should not be allowed to create movies and shows." at bounding box center [638, 156] width 280 height 11
click at [493, 151] on input "AI should not be allowed to create movies and shows. AI should not be allowed t…" at bounding box center [488, 157] width 7 height 20
radio input "true"
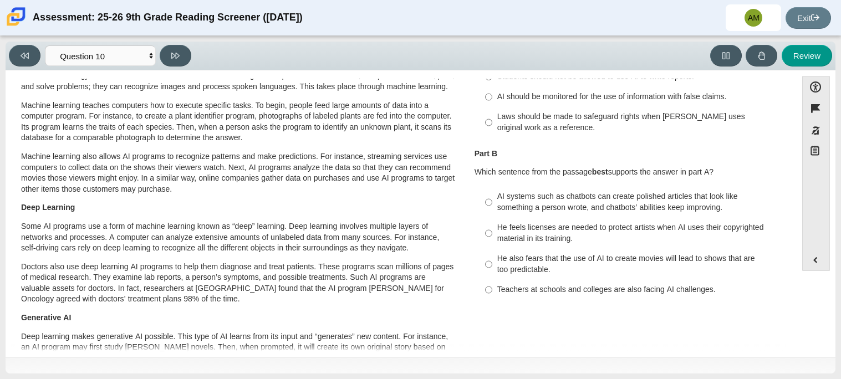
scroll to position [119, 0]
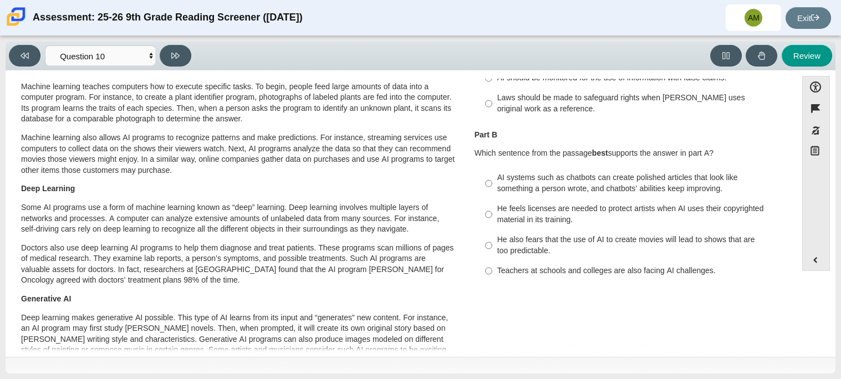
click at [655, 234] on label "He also fears that the use of AI to create movies will lead to shows that are t…" at bounding box center [630, 245] width 305 height 31
click at [493, 234] on input "He also fears that the use of AI to create movies will lead to shows that are t…" at bounding box center [488, 245] width 7 height 31
radio input "true"
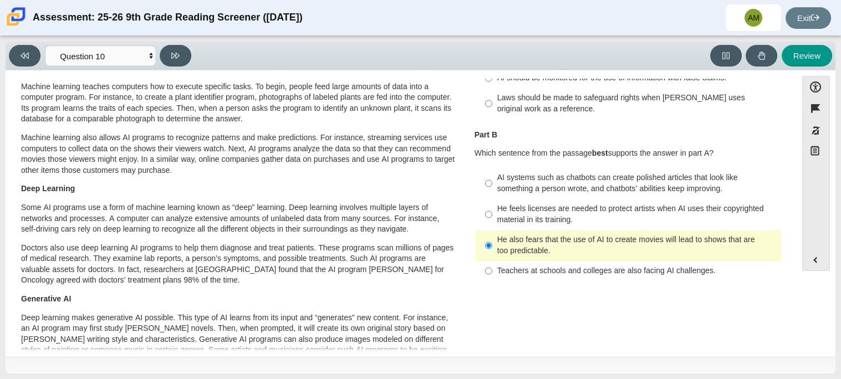
click at [607, 210] on div "He feels licenses are needed to protect artists when AI uses their copyrighted …" at bounding box center [638, 215] width 280 height 22
click at [493, 210] on input "He feels licenses are needed to protect artists when AI uses their copyrighted …" at bounding box center [488, 214] width 7 height 31
radio input "true"
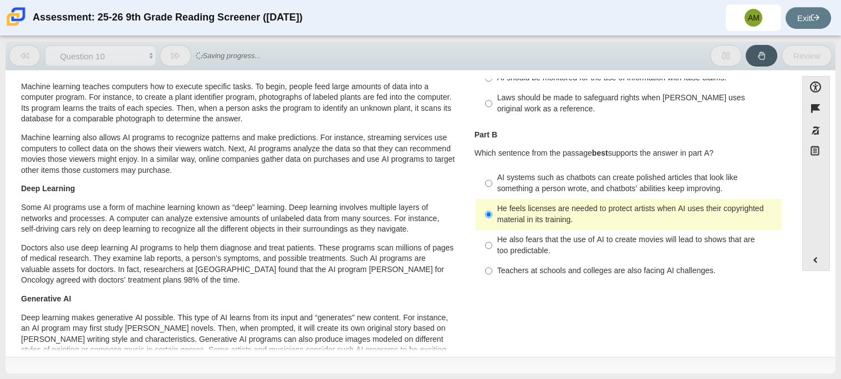
click at [596, 242] on div "He also fears that the use of AI to create movies will lead to shows that are t…" at bounding box center [638, 246] width 280 height 22
click at [493, 242] on input "He also fears that the use of AI to create movies will lead to shows that are t…" at bounding box center [488, 245] width 7 height 31
radio input "true"
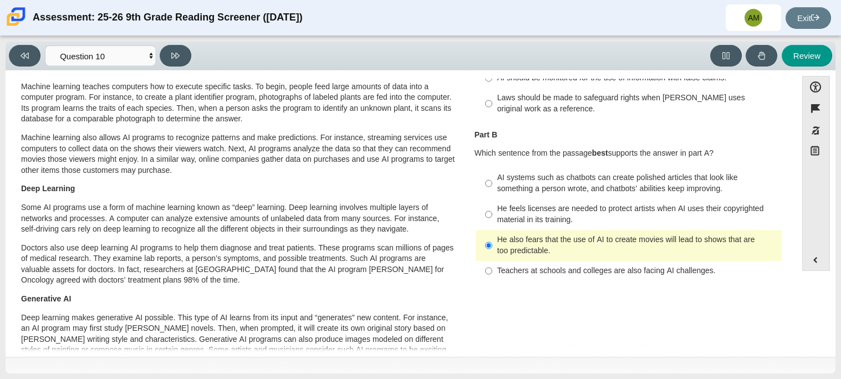
click at [73, 42] on div "Viewing Question 10 of 12 in Pacing Mode Questions Question 1 Question 2 Questi…" at bounding box center [421, 56] width 830 height 29
click at [102, 64] on select "Questions Question 1 Question 2 Question 3 Question 4 Question 5 Question 6 Que…" at bounding box center [100, 55] width 111 height 21
click at [45, 45] on select "Questions Question 1 Question 2 Question 3 Question 4 Question 5 Question 6 Que…" at bounding box center [100, 55] width 111 height 21
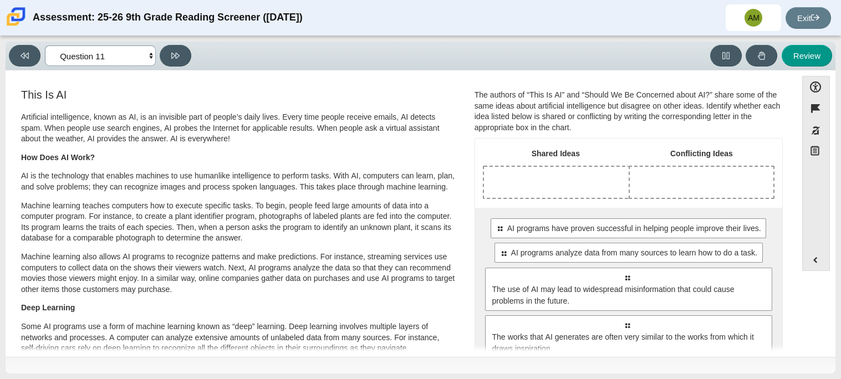
click at [82, 56] on select "Questions Question 1 Question 2 Question 3 Question 4 Question 5 Question 6 Que…" at bounding box center [100, 55] width 111 height 21
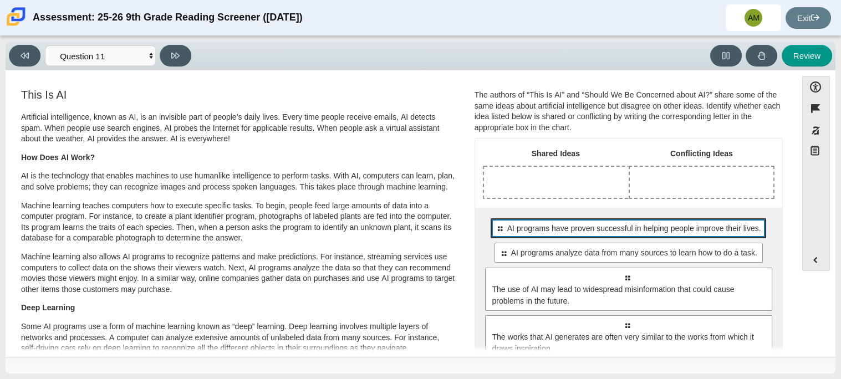
click at [566, 223] on span "AI programs have proven successful in helping people improve their lives." at bounding box center [635, 229] width 254 height 12
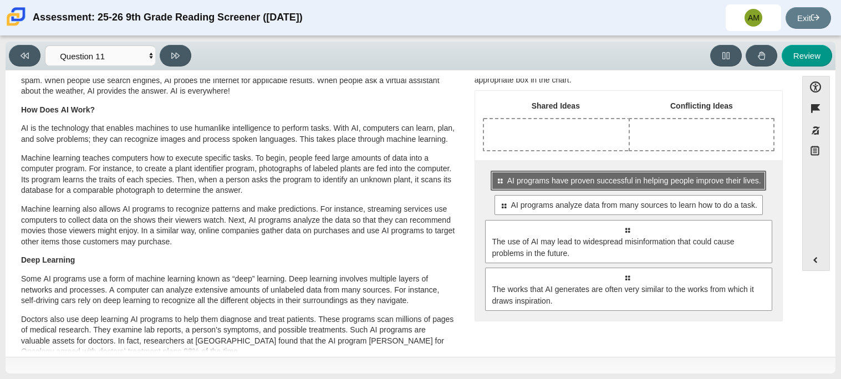
scroll to position [50, 0]
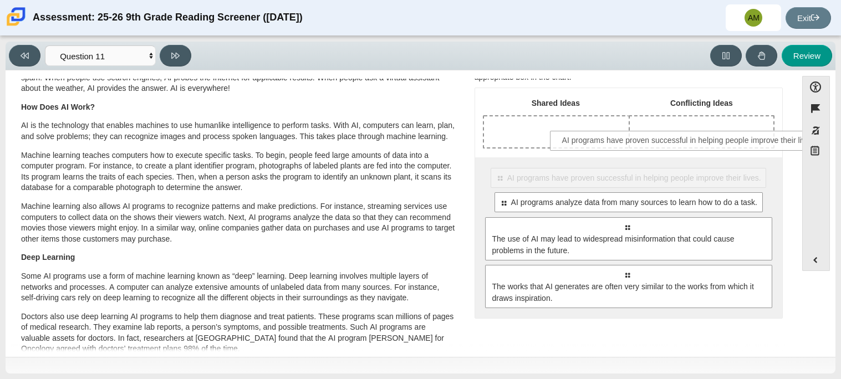
drag, startPoint x: 635, startPoint y: 187, endPoint x: 700, endPoint y: 146, distance: 77.3
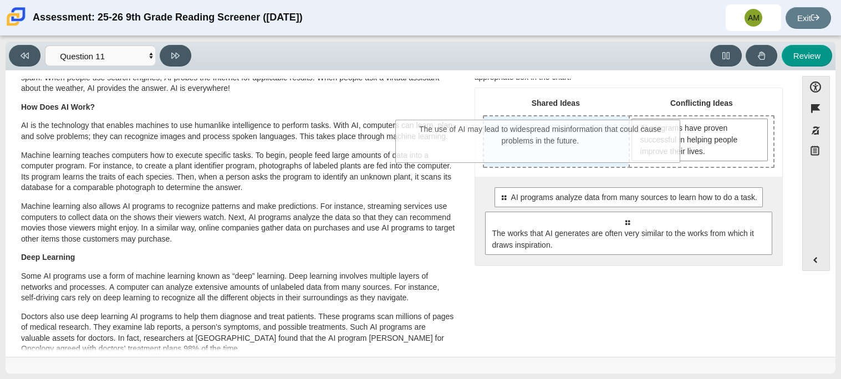
drag, startPoint x: 667, startPoint y: 225, endPoint x: 576, endPoint y: 131, distance: 130.6
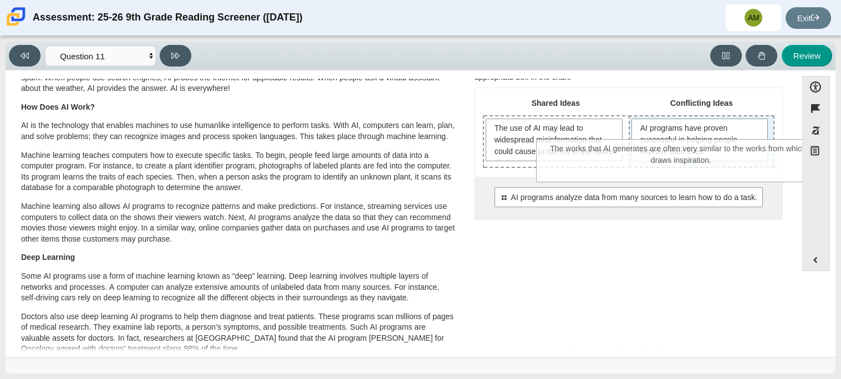
drag, startPoint x: 635, startPoint y: 250, endPoint x: 689, endPoint y: 164, distance: 101.4
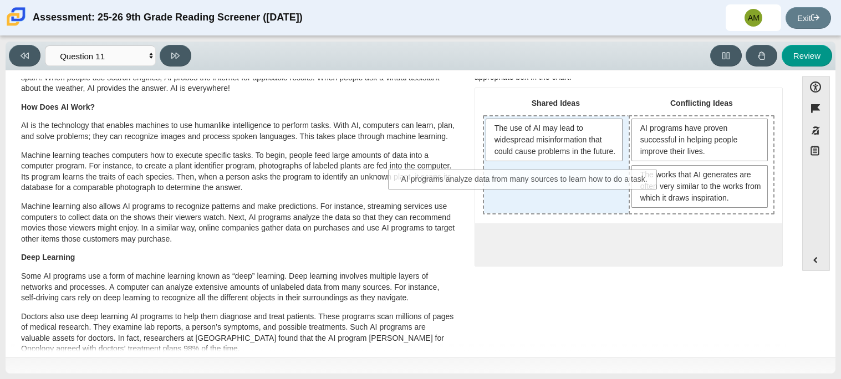
drag, startPoint x: 703, startPoint y: 251, endPoint x: 597, endPoint y: 180, distance: 127.8
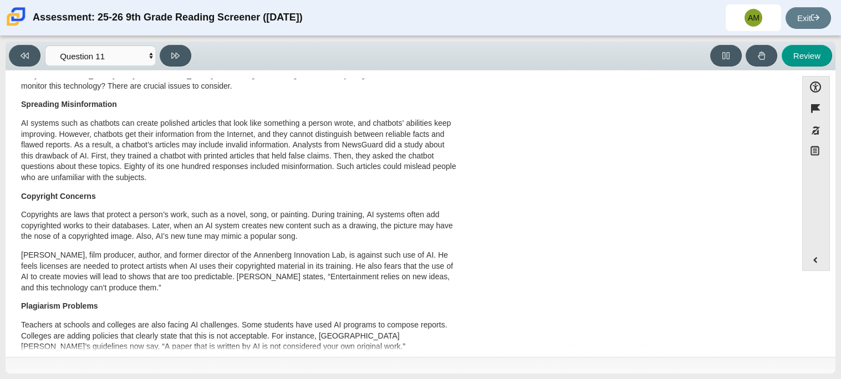
scroll to position [476, 0]
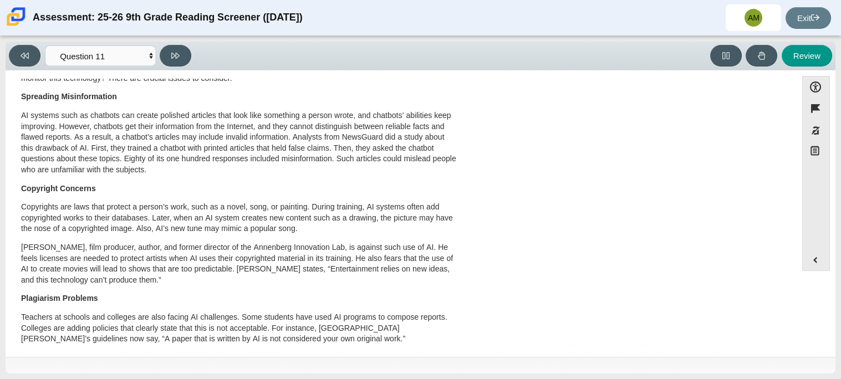
drag, startPoint x: 786, startPoint y: 150, endPoint x: 775, endPoint y: 268, distance: 119.2
click at [775, 268] on div "This Is AI Artificial intelligence, known as AI, is an invisible part of people…" at bounding box center [401, 31] width 780 height 841
click at [116, 60] on select "Questions Question 1 Question 2 Question 3 Question 4 Question 5 Question 6 Que…" at bounding box center [100, 55] width 111 height 21
select select "c3effed4-44ce-4a19-bd96-1787f34e9b4c"
click at [45, 45] on select "Questions Question 1 Question 2 Question 3 Question 4 Question 5 Question 6 Que…" at bounding box center [100, 55] width 111 height 21
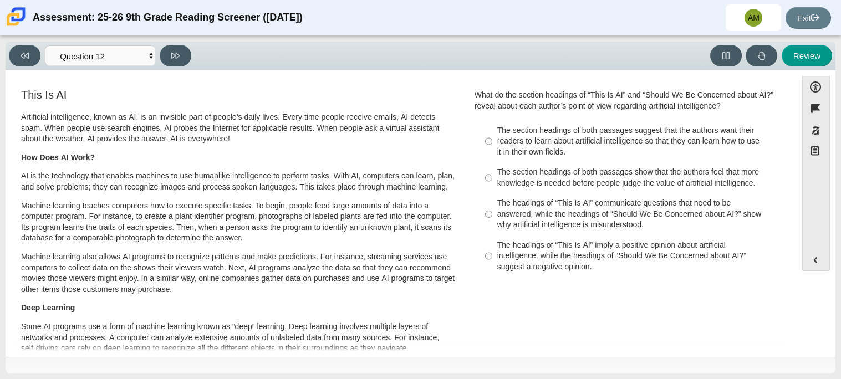
click at [674, 261] on div "The headings of “This Is AI” imply a positive opinion about artificial intellig…" at bounding box center [638, 256] width 280 height 33
click at [493, 261] on input "The headings of “This Is AI” imply a positive opinion about artificial intellig…" at bounding box center [488, 256] width 7 height 42
radio input "true"
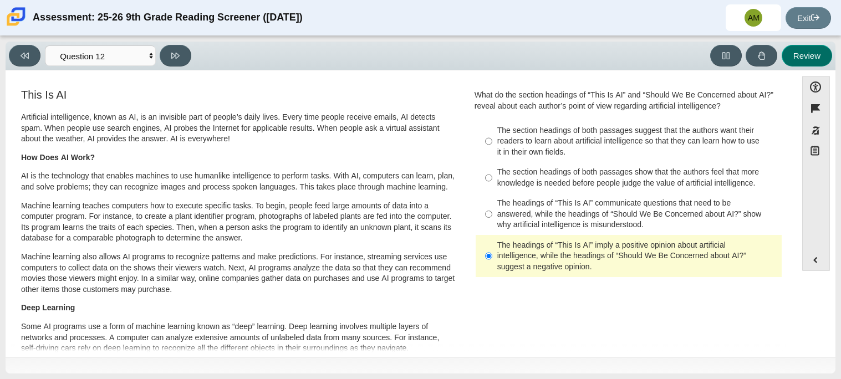
click at [808, 53] on button "Review" at bounding box center [807, 56] width 50 height 22
select select "review"
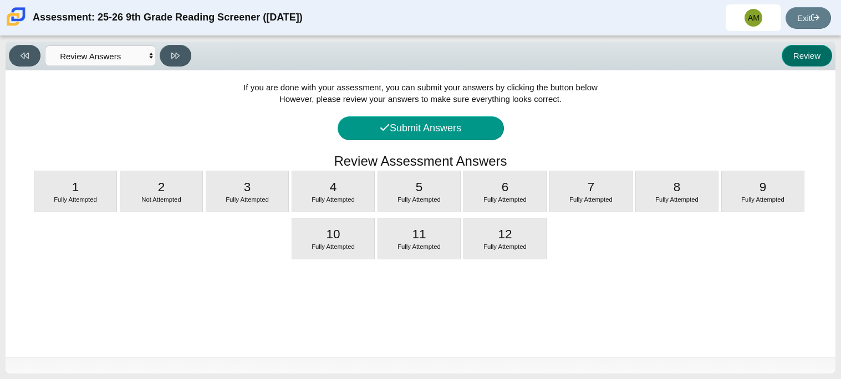
click at [790, 58] on button "Review" at bounding box center [807, 56] width 50 height 22
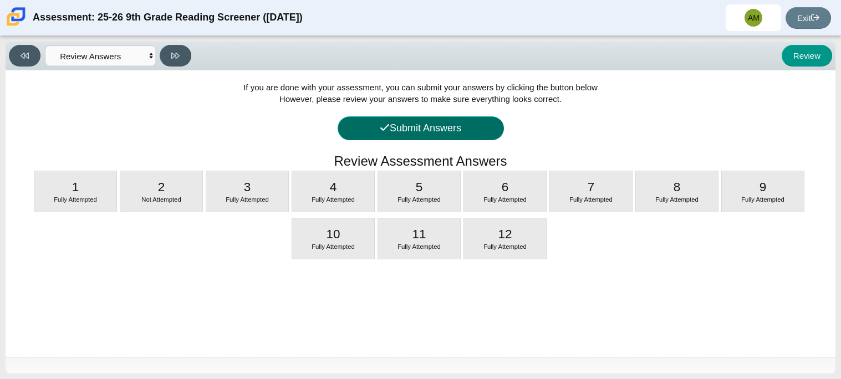
click at [450, 124] on button "Submit Answers" at bounding box center [421, 128] width 166 height 24
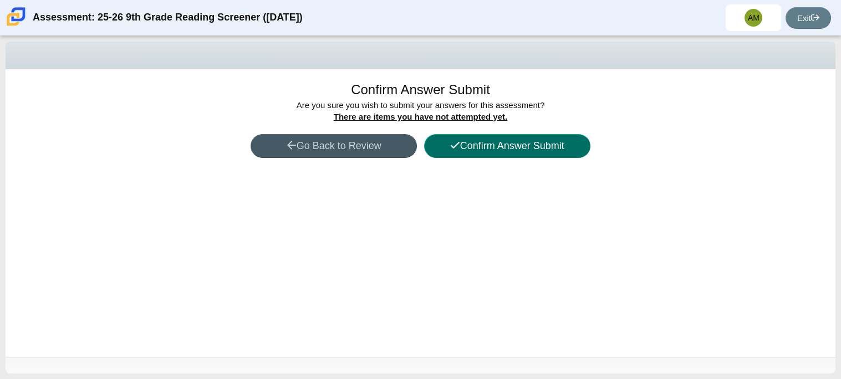
click at [507, 154] on button "Confirm Answer Submit" at bounding box center [507, 146] width 166 height 24
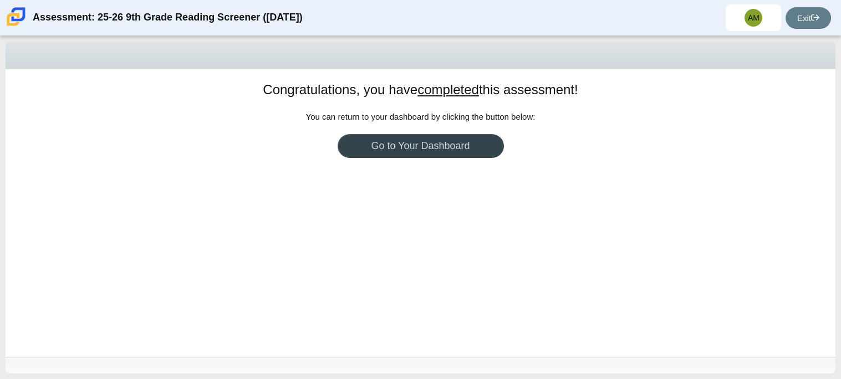
click at [471, 149] on link "Go to Your Dashboard" at bounding box center [421, 146] width 166 height 24
